Goal: Find specific page/section: Find specific page/section

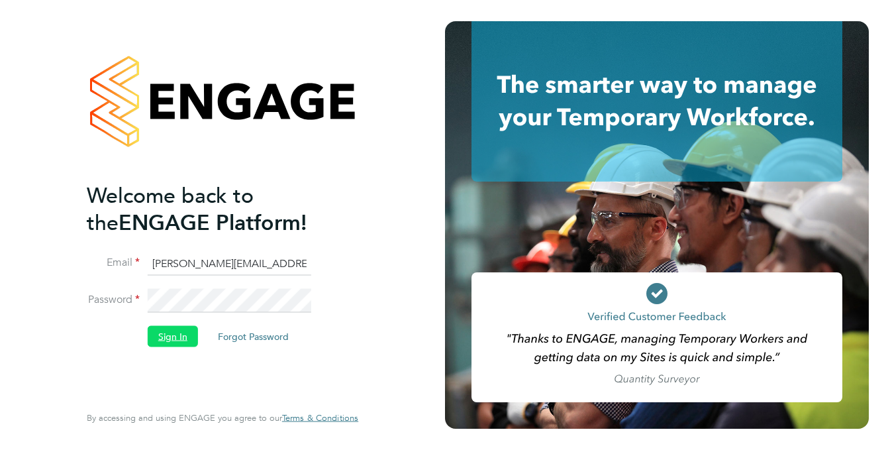
click at [176, 325] on button "Sign In" at bounding box center [173, 335] width 50 height 21
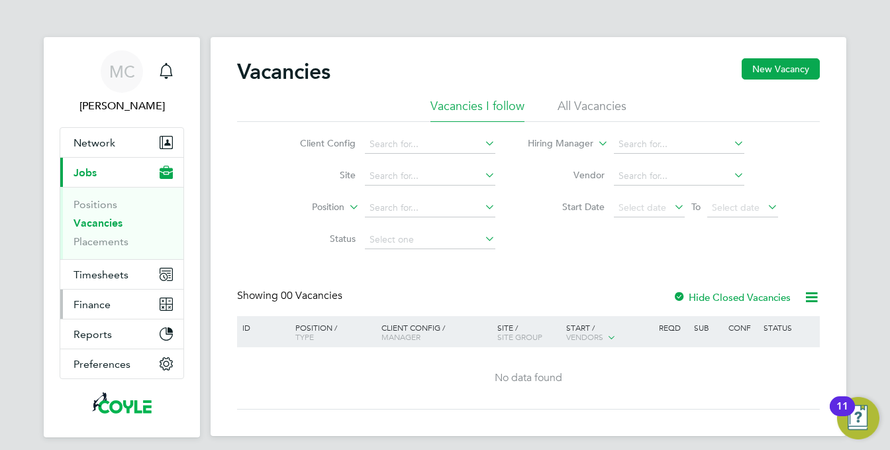
click at [89, 305] on span "Finance" at bounding box center [92, 304] width 37 height 13
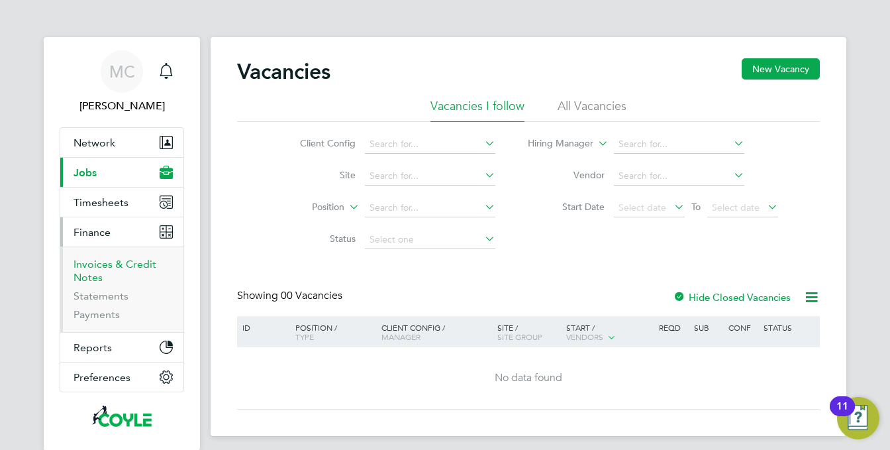
click at [93, 263] on link "Invoices & Credit Notes" at bounding box center [115, 271] width 83 height 26
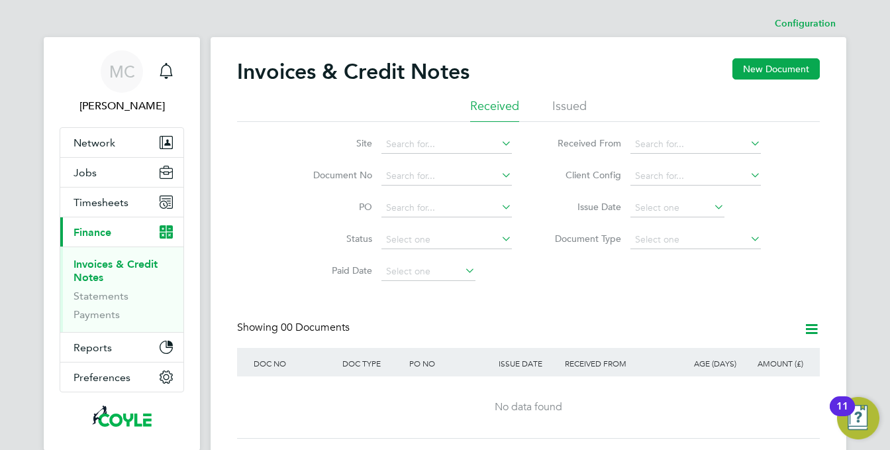
click at [563, 105] on li "Issued" at bounding box center [569, 110] width 34 height 24
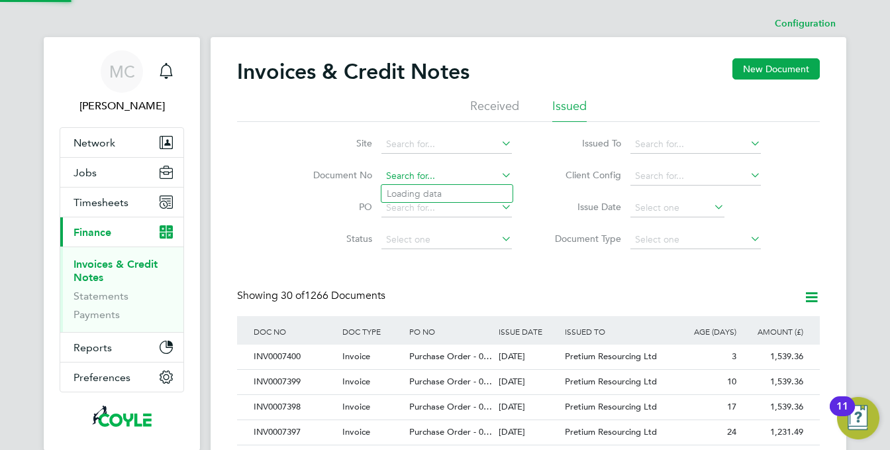
click at [394, 173] on input at bounding box center [446, 176] width 130 height 19
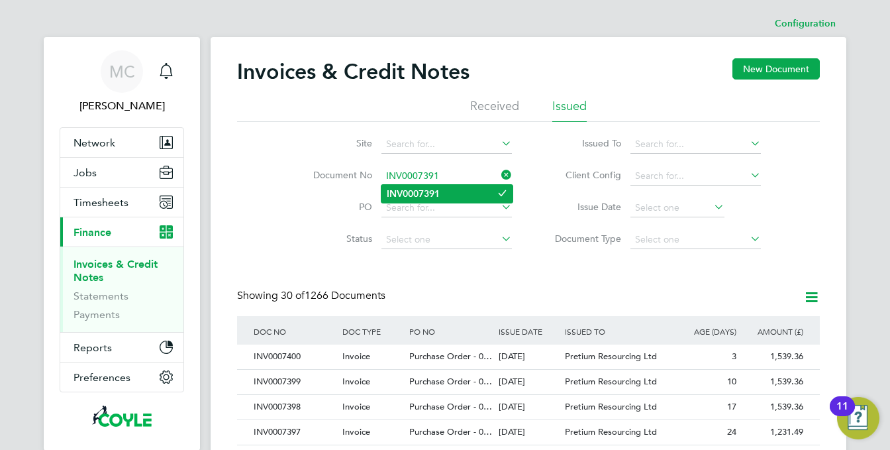
type input "INV0007391"
click at [419, 194] on b "INV0007391" at bounding box center [413, 193] width 53 height 11
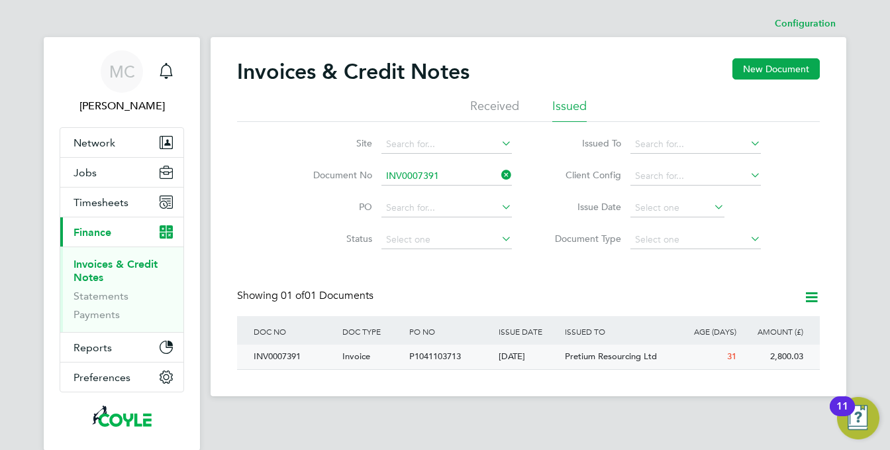
click at [438, 356] on span "P1041103713" at bounding box center [435, 355] width 52 height 11
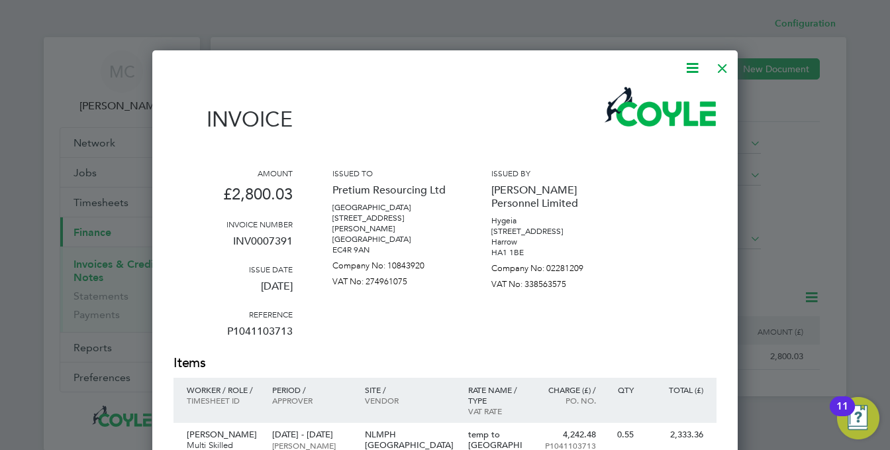
click at [726, 66] on div at bounding box center [723, 65] width 24 height 24
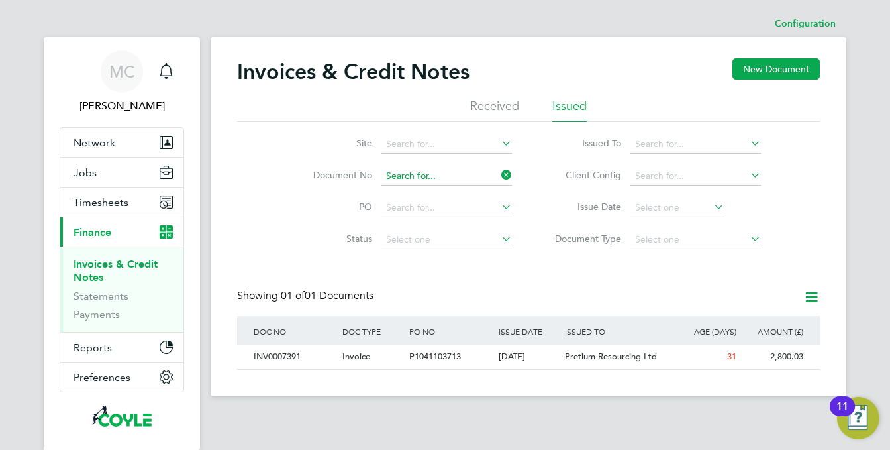
click at [441, 169] on input at bounding box center [446, 176] width 130 height 19
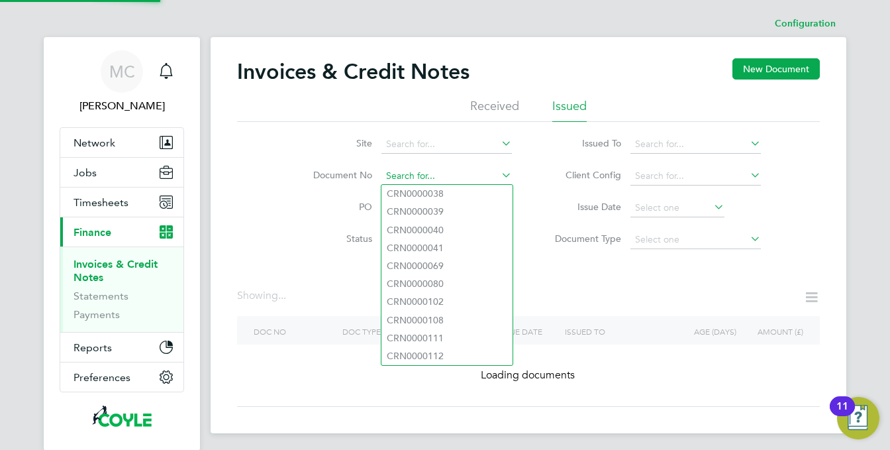
click at [441, 169] on input at bounding box center [446, 176] width 130 height 19
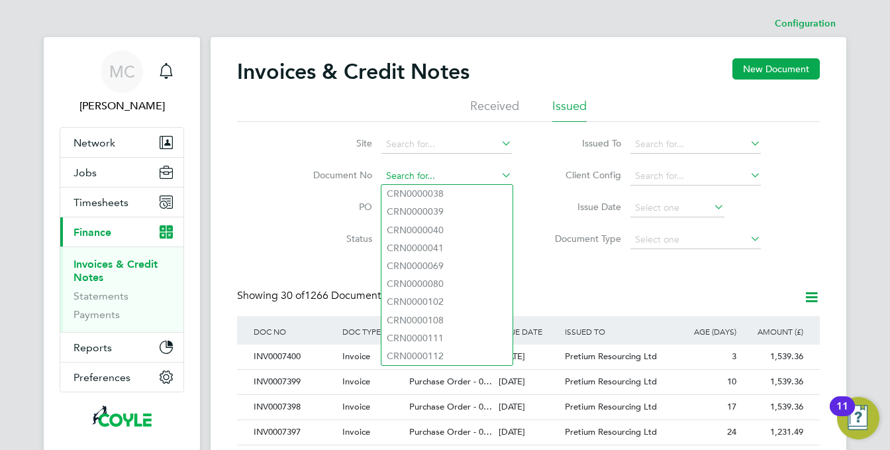
click at [408, 171] on input at bounding box center [446, 176] width 130 height 19
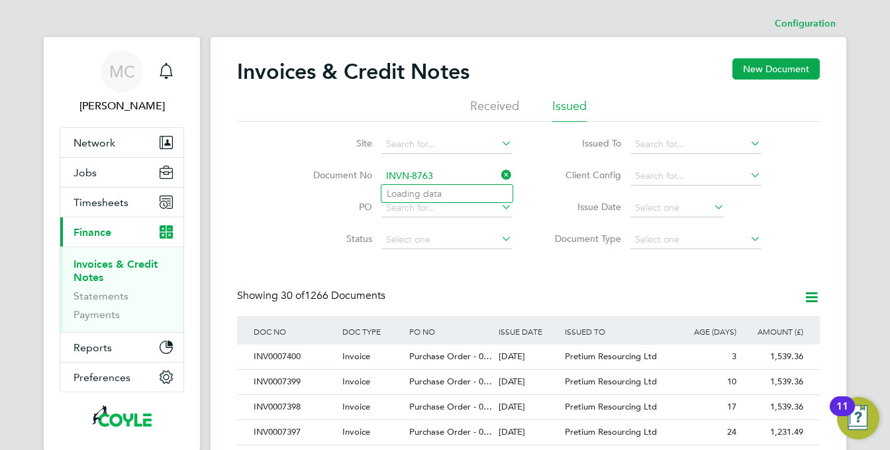
type input "INVN-8763"
click at [399, 170] on input at bounding box center [446, 176] width 130 height 19
type input "8"
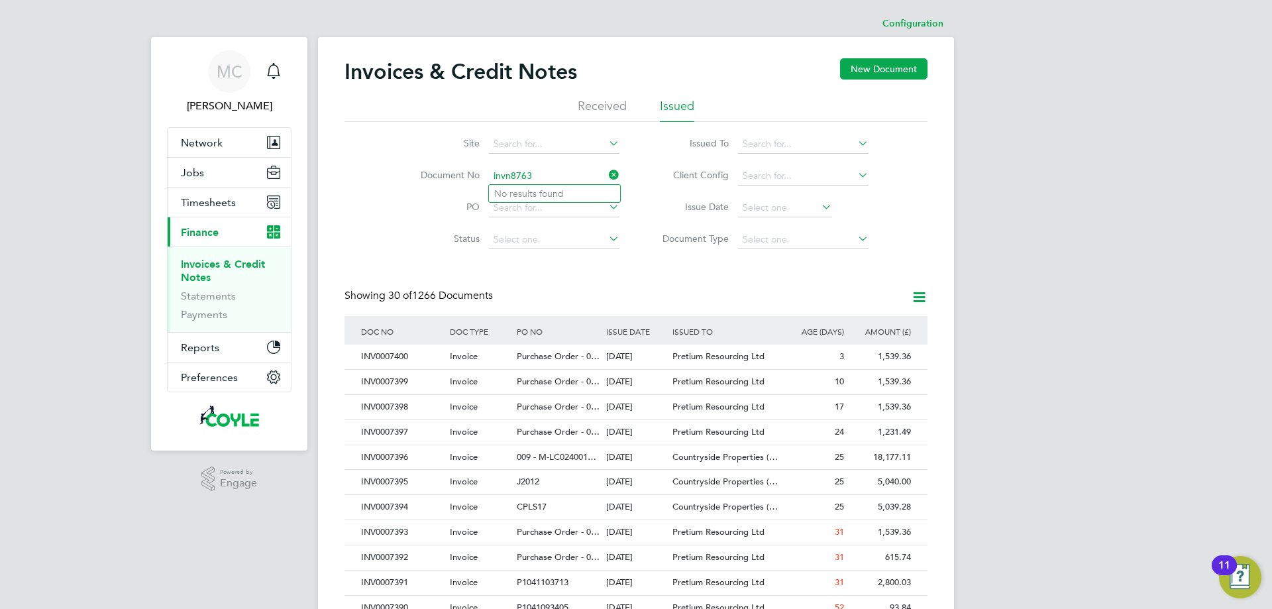
type input "invn8763"
click at [512, 173] on input at bounding box center [554, 176] width 130 height 19
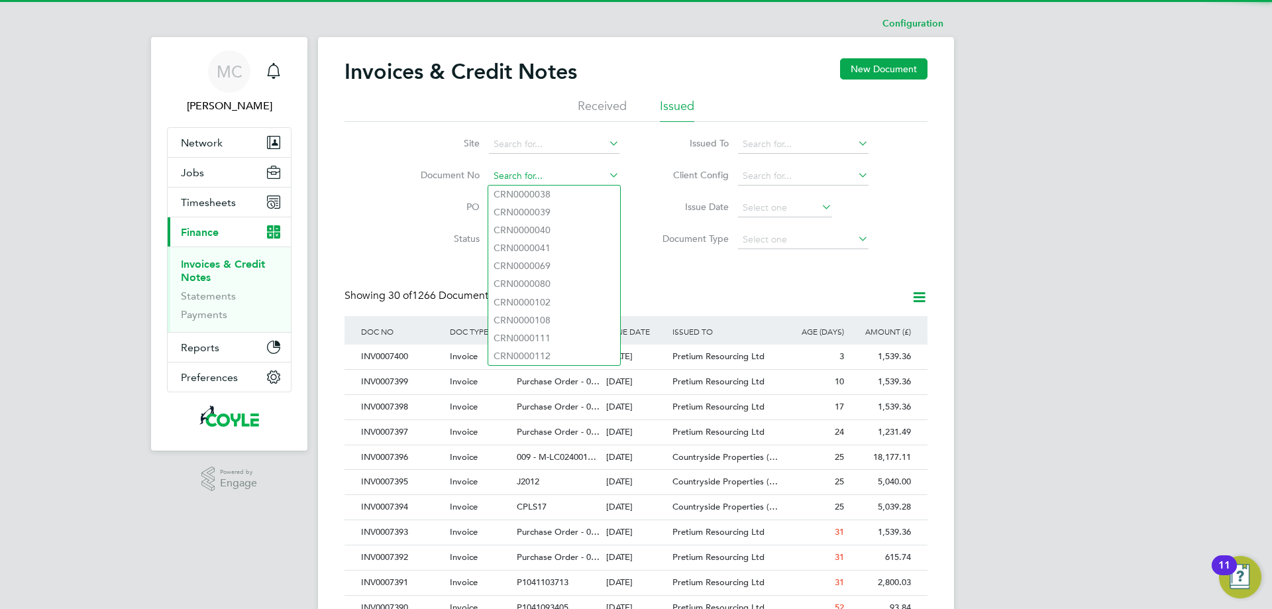
paste input "INVN-8763"
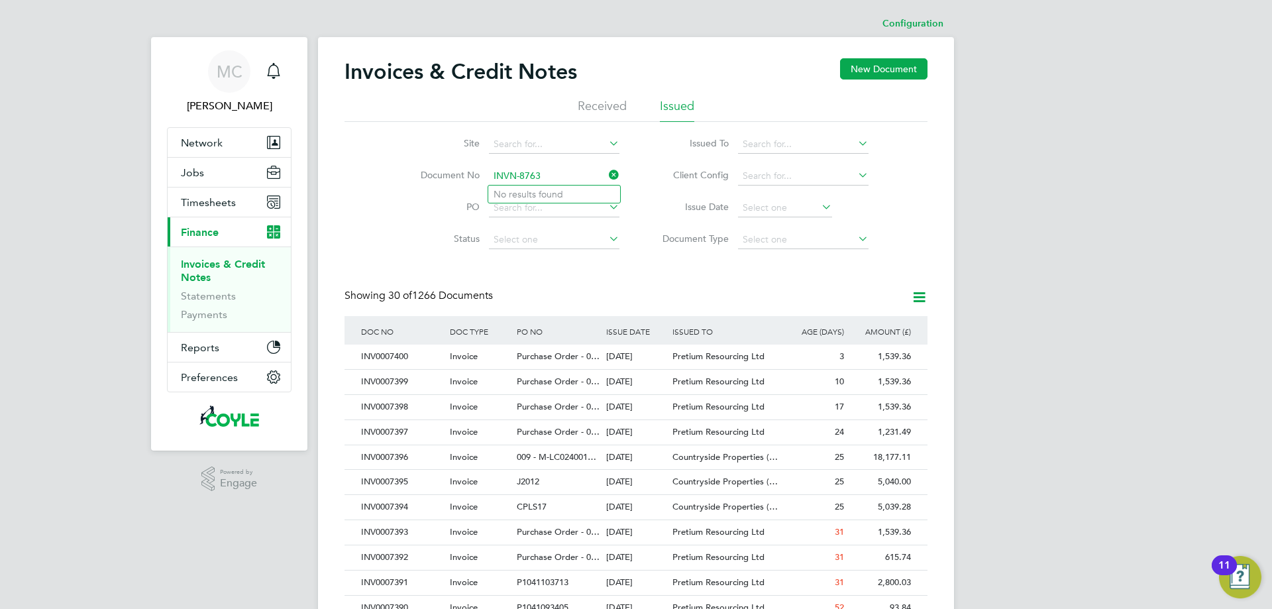
type input "INVN-8763"
